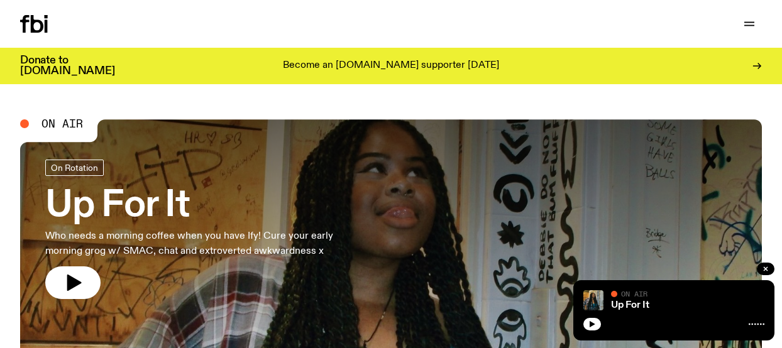
click at [74, 273] on icon "button" at bounding box center [73, 283] width 20 height 20
click at [89, 274] on button "button" at bounding box center [72, 282] width 55 height 33
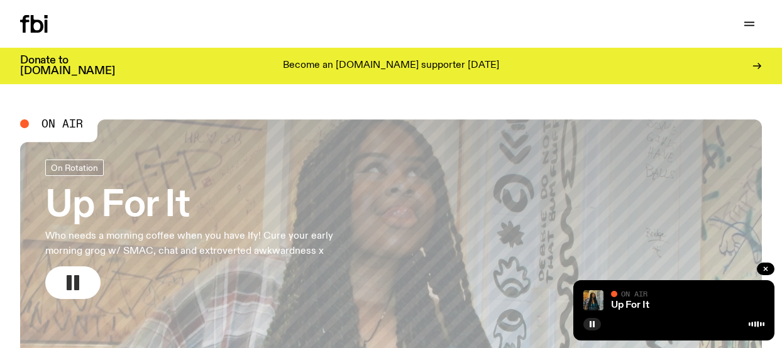
click at [82, 288] on icon "button" at bounding box center [73, 283] width 20 height 20
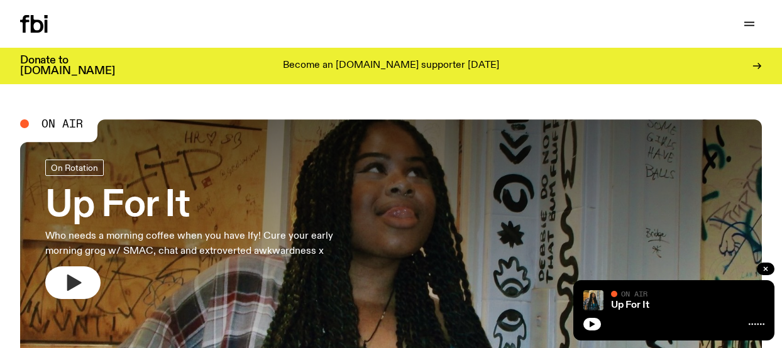
click at [72, 275] on icon "button" at bounding box center [73, 283] width 20 height 20
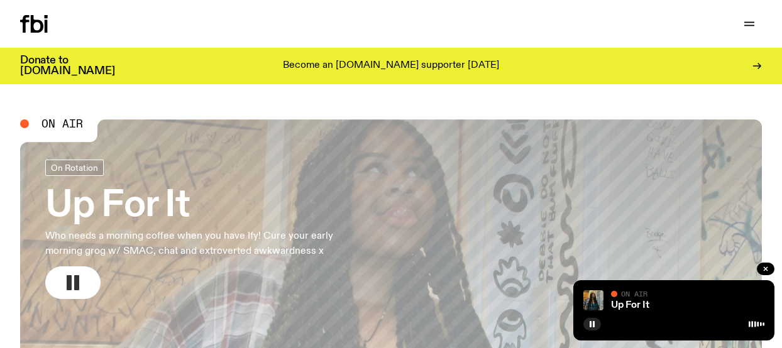
click at [87, 281] on button "button" at bounding box center [72, 282] width 55 height 33
